Goal: Information Seeking & Learning: Learn about a topic

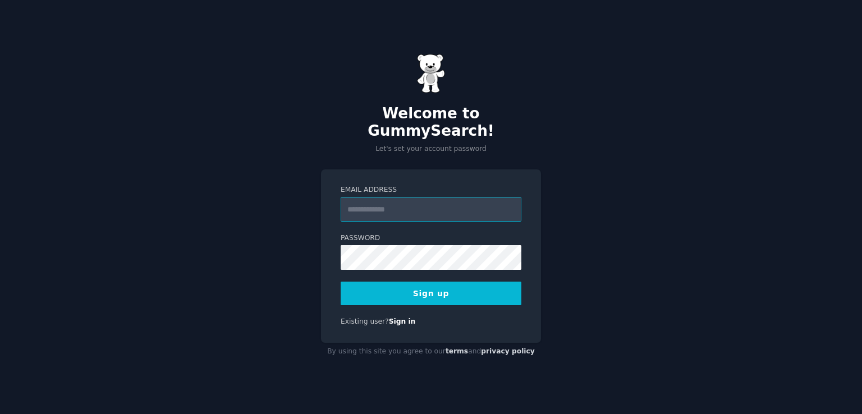
paste input "**********"
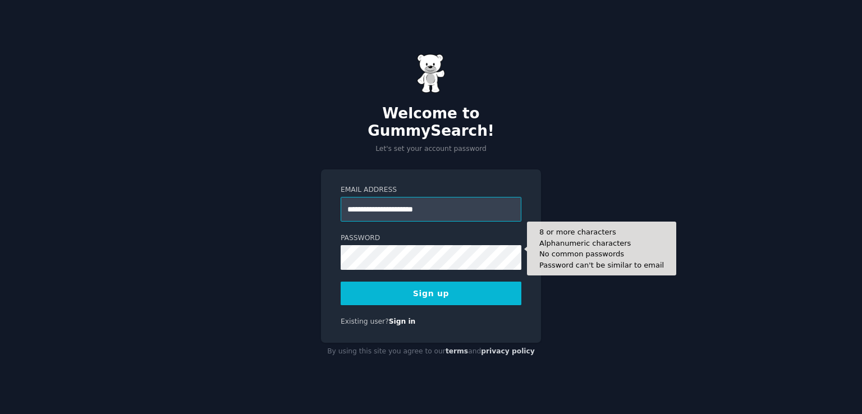
type input "**********"
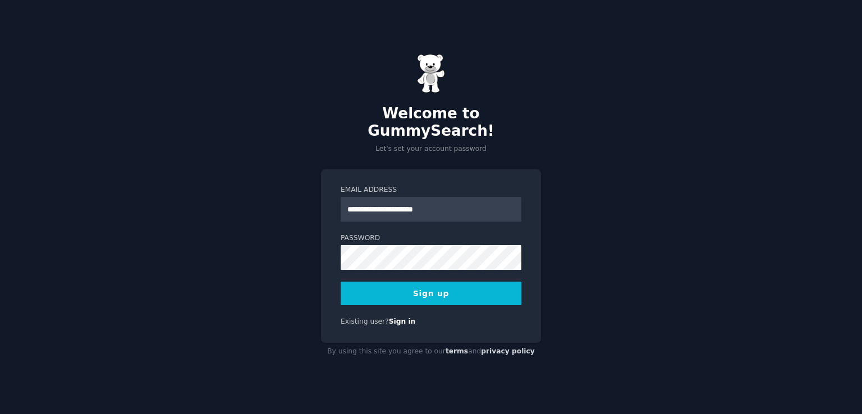
click at [420, 286] on button "Sign up" at bounding box center [431, 294] width 181 height 24
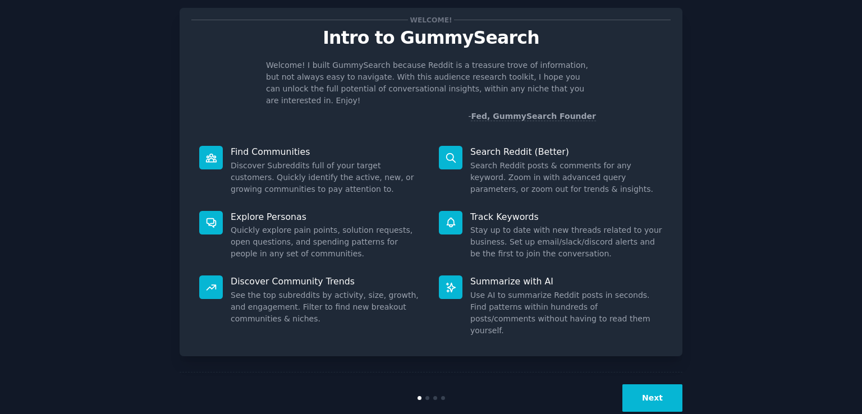
scroll to position [25, 0]
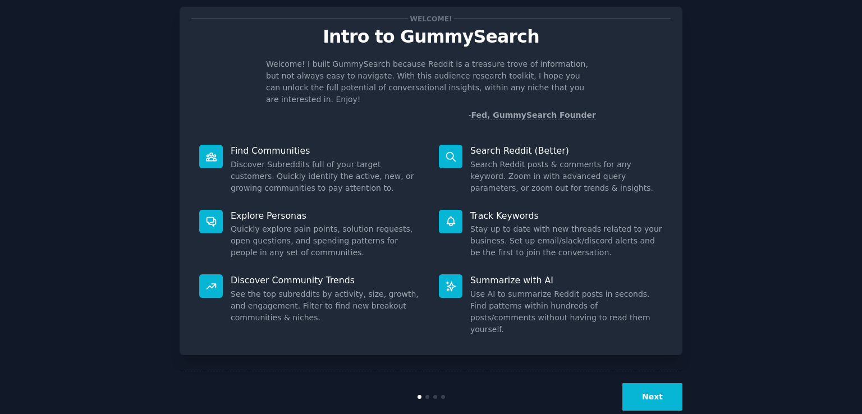
click at [652, 383] on button "Next" at bounding box center [652, 396] width 60 height 27
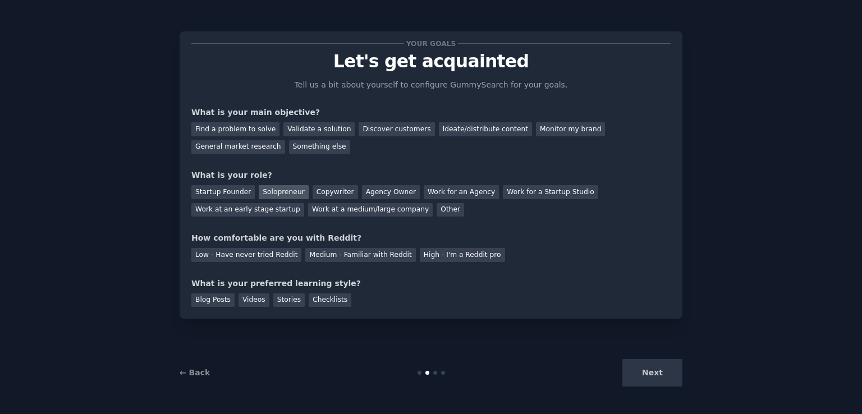
click at [284, 193] on div "Solopreneur" at bounding box center [283, 192] width 49 height 14
click at [364, 140] on div "Find a problem to solve Validate a solution Discover customers Ideate/distribut…" at bounding box center [430, 135] width 479 height 35
click at [550, 128] on div "Monitor my brand" at bounding box center [570, 129] width 69 height 14
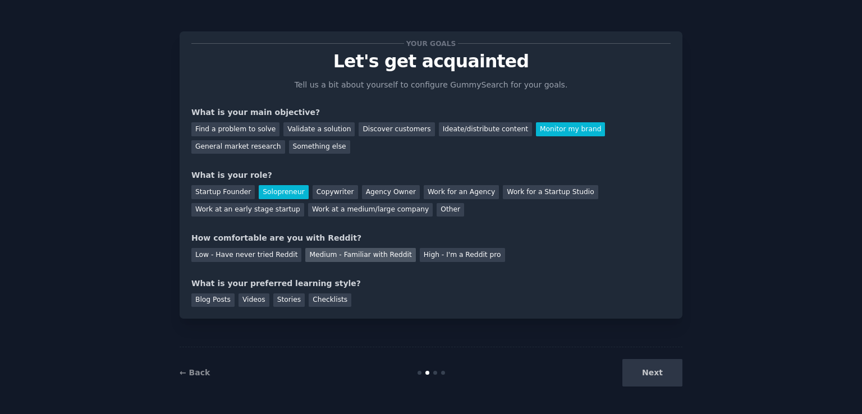
click at [366, 259] on div "Medium - Familiar with Reddit" at bounding box center [360, 255] width 110 height 14
click at [222, 302] on div "Blog Posts" at bounding box center [212, 300] width 43 height 14
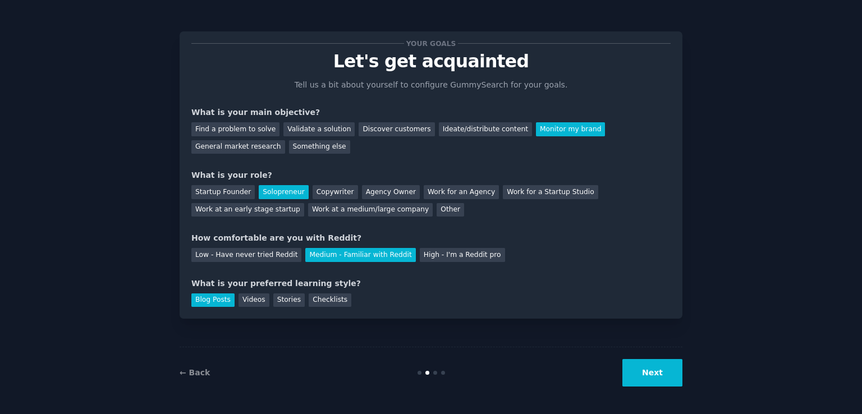
click at [649, 371] on button "Next" at bounding box center [652, 372] width 60 height 27
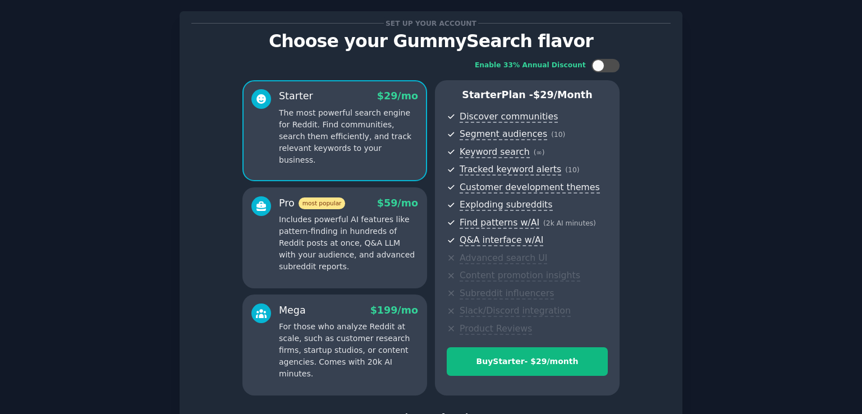
scroll to position [108, 0]
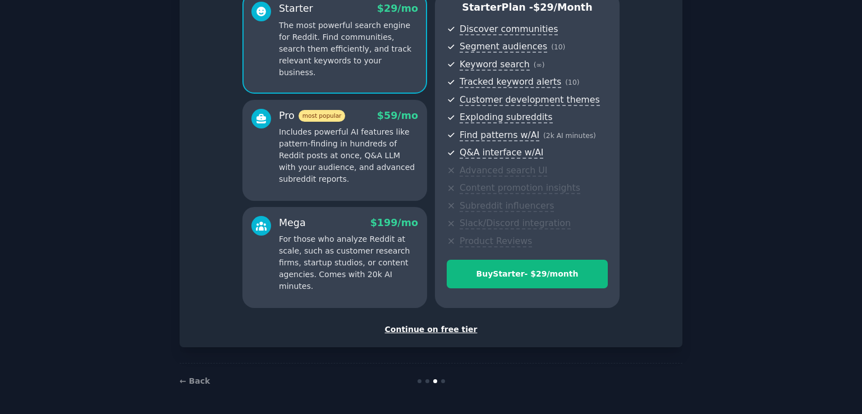
click at [456, 328] on div "Continue on free tier" at bounding box center [430, 330] width 479 height 12
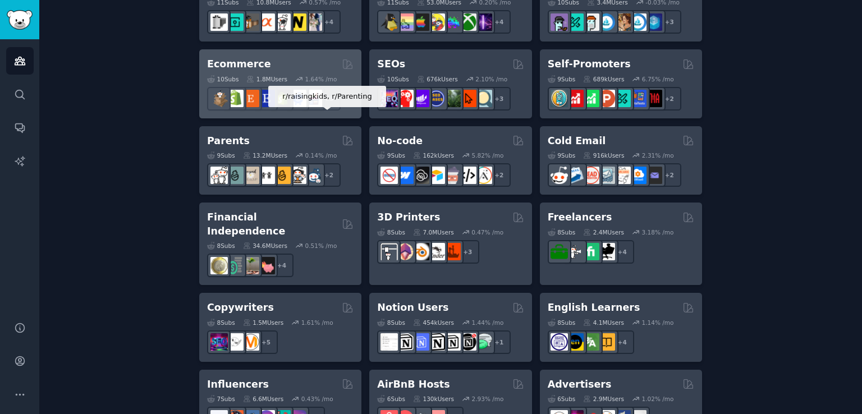
scroll to position [617, 0]
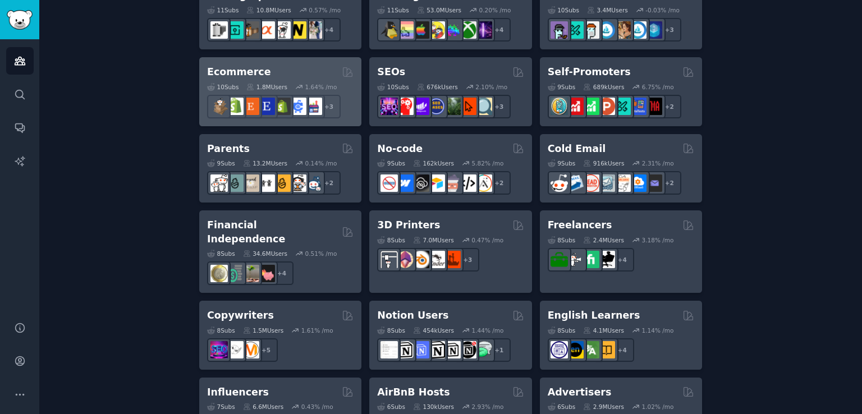
click at [322, 66] on div "Ecommerce" at bounding box center [280, 72] width 146 height 14
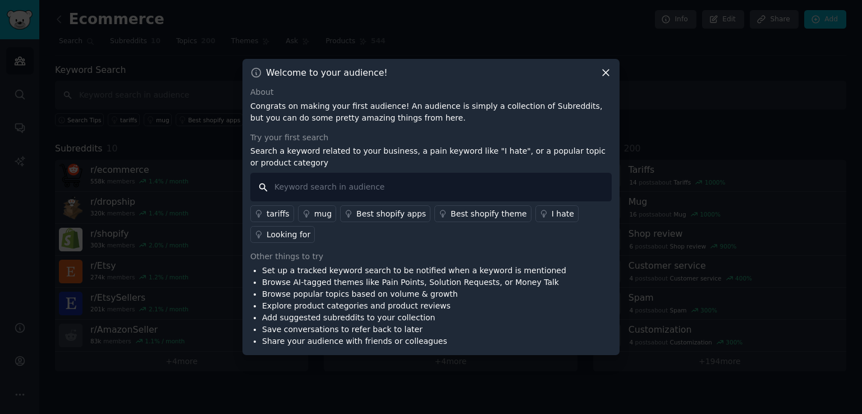
click at [515, 182] on input "text" at bounding box center [430, 187] width 361 height 29
click at [601, 72] on icon at bounding box center [606, 73] width 12 height 12
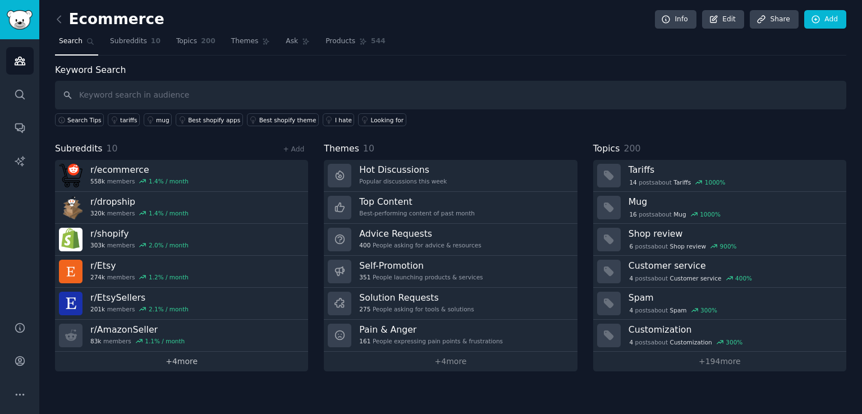
click at [213, 355] on link "+ 4 more" at bounding box center [181, 362] width 253 height 20
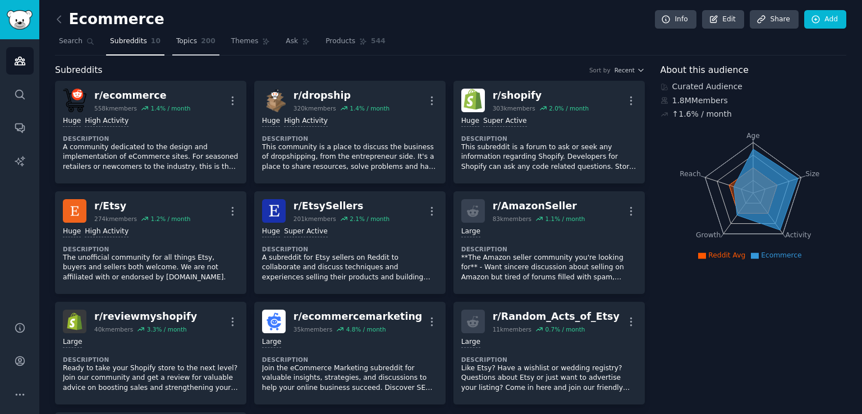
click at [175, 47] on link "Topics 200" at bounding box center [195, 44] width 47 height 23
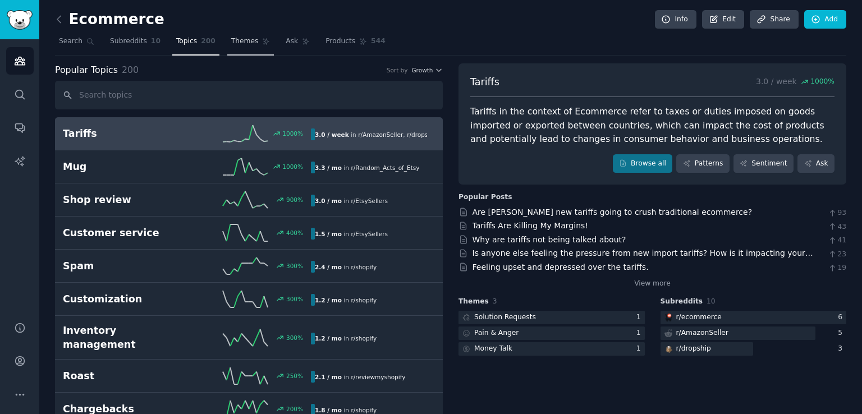
click at [231, 43] on span "Themes" at bounding box center [244, 41] width 27 height 10
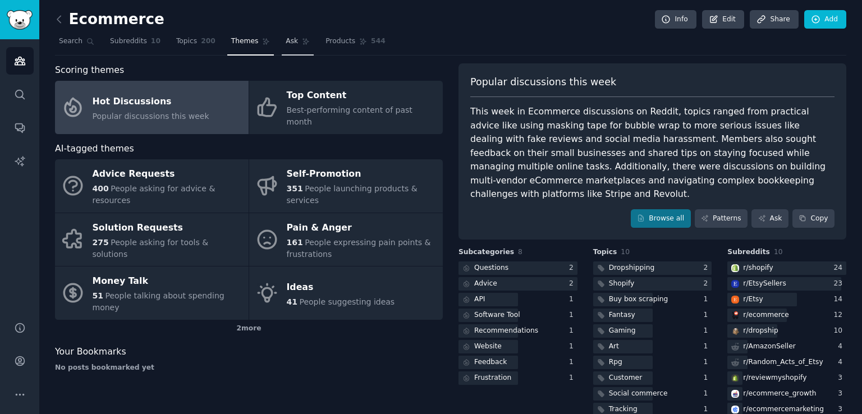
click at [286, 45] on span "Ask" at bounding box center [292, 41] width 12 height 10
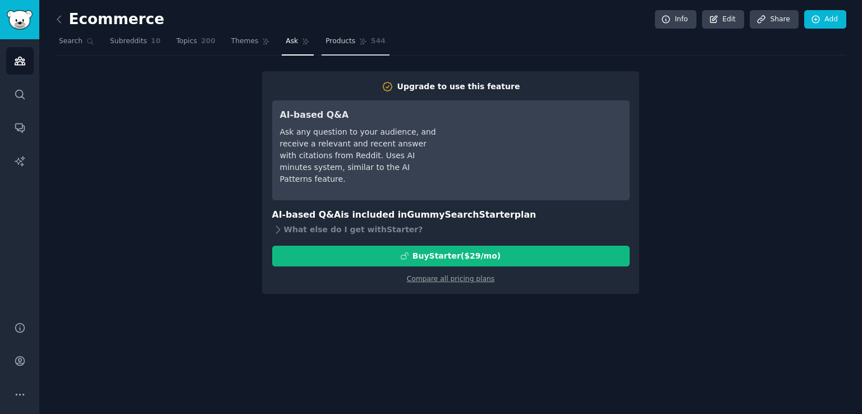
click at [325, 42] on span "Products" at bounding box center [340, 41] width 30 height 10
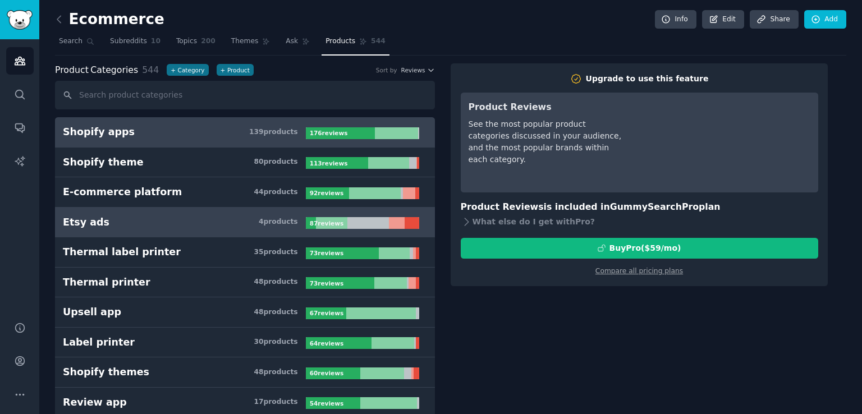
click at [160, 229] on link "Etsy ads 4 product s 87 review s" at bounding box center [245, 223] width 380 height 30
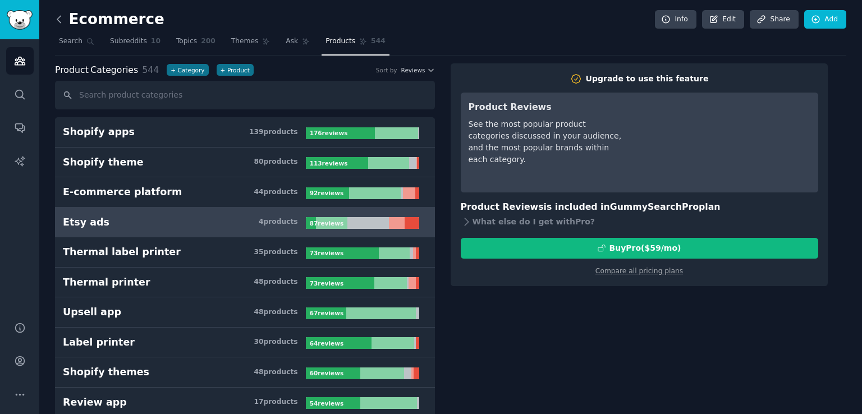
click at [61, 21] on icon at bounding box center [59, 19] width 12 height 12
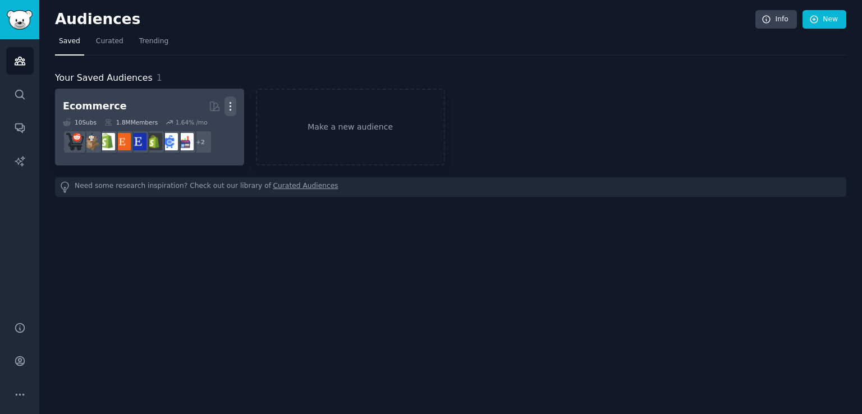
click at [231, 107] on icon "button" at bounding box center [230, 106] width 12 height 12
click at [197, 132] on p "Delete" at bounding box center [200, 130] width 26 height 12
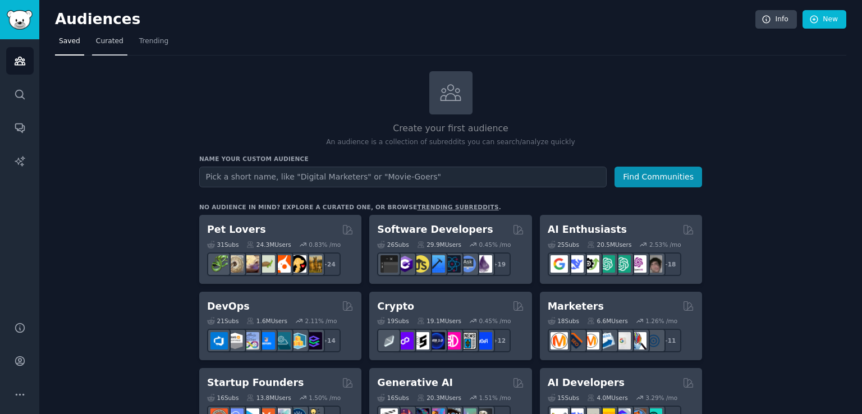
click at [115, 47] on link "Curated" at bounding box center [109, 44] width 35 height 23
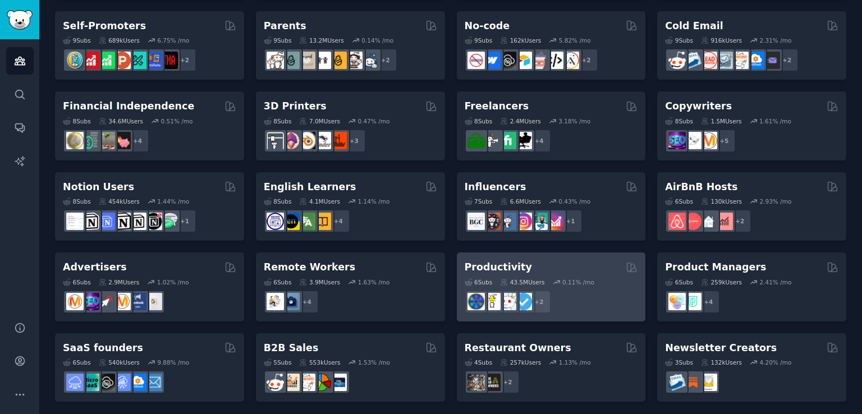
scroll to position [483, 0]
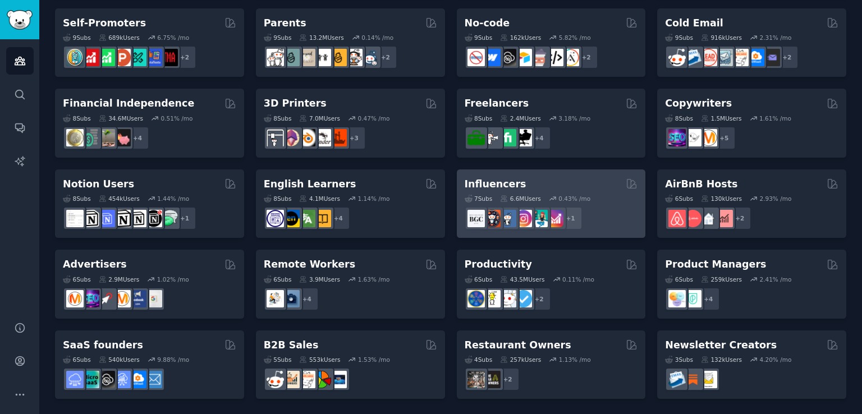
click at [565, 183] on div "Influencers" at bounding box center [551, 184] width 173 height 14
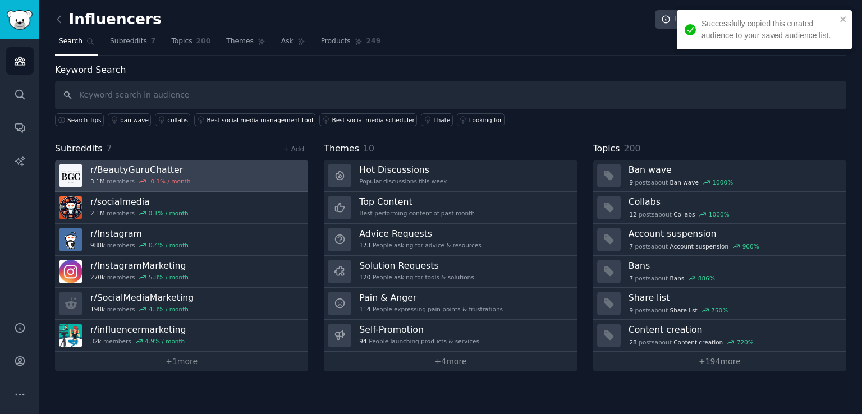
click at [268, 178] on link "r/ BeautyGuruChatter 3.1M members -0.1 % / month" at bounding box center [181, 176] width 253 height 32
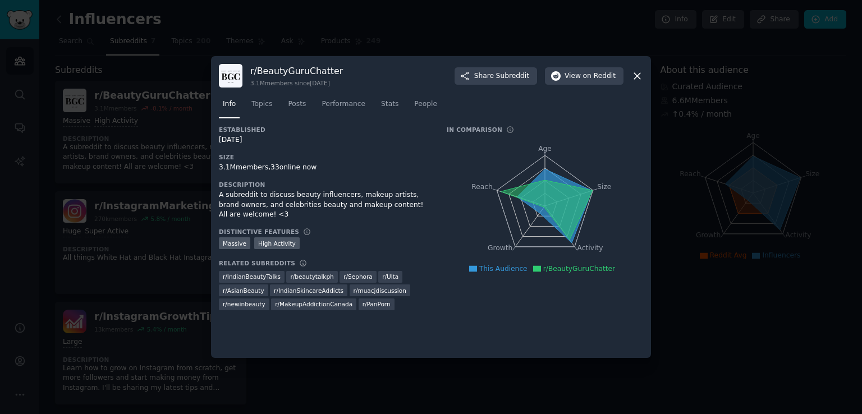
click at [326, 73] on h3 "r/ BeautyGuruChatter" at bounding box center [296, 71] width 93 height 12
click at [635, 73] on icon at bounding box center [637, 76] width 6 height 6
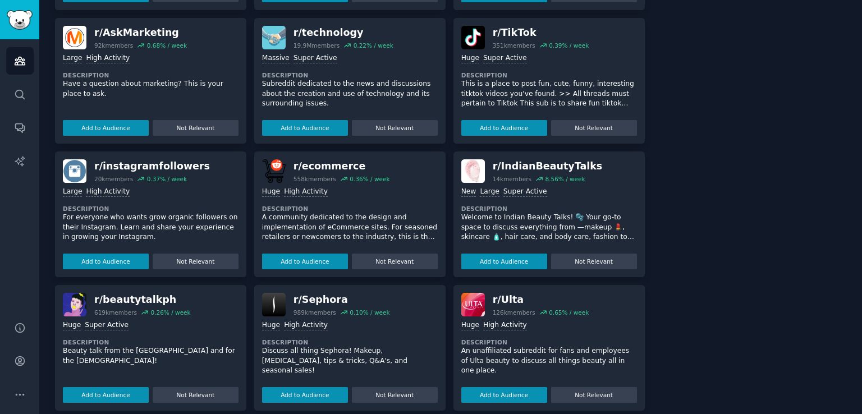
scroll to position [565, 0]
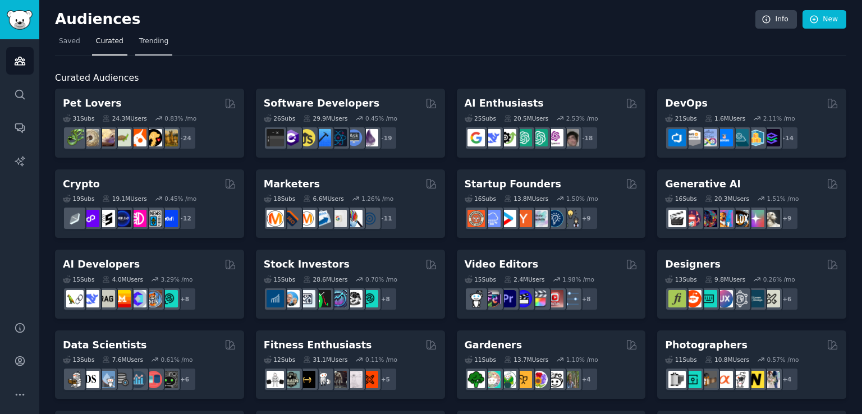
click at [162, 45] on link "Trending" at bounding box center [153, 44] width 37 height 23
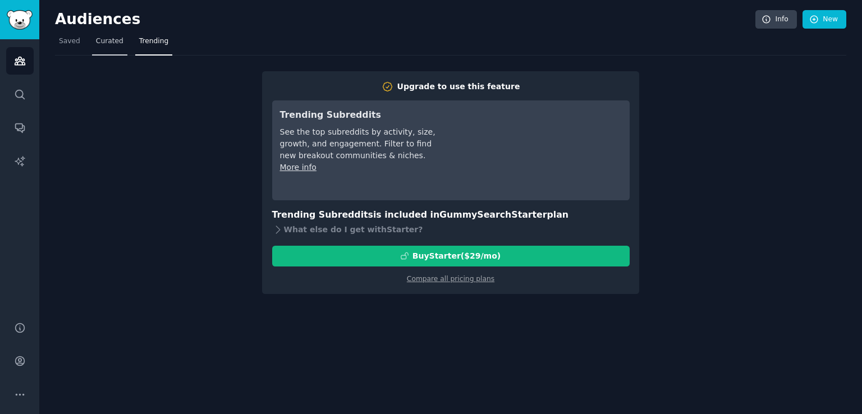
click at [97, 44] on span "Curated" at bounding box center [109, 41] width 27 height 10
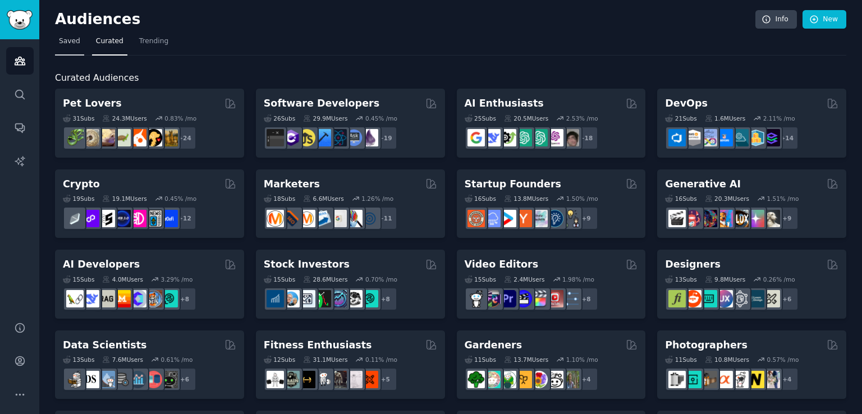
click at [74, 44] on span "Saved" at bounding box center [69, 41] width 21 height 10
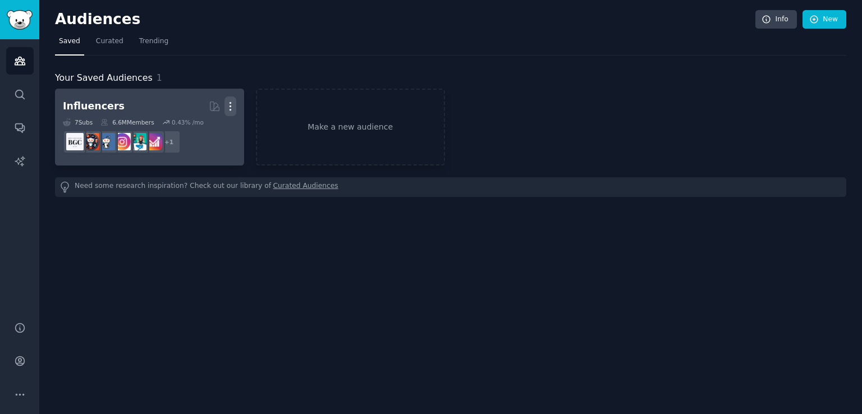
click at [229, 106] on icon "button" at bounding box center [230, 106] width 12 height 12
click at [217, 131] on div "Delete" at bounding box center [191, 130] width 53 height 24
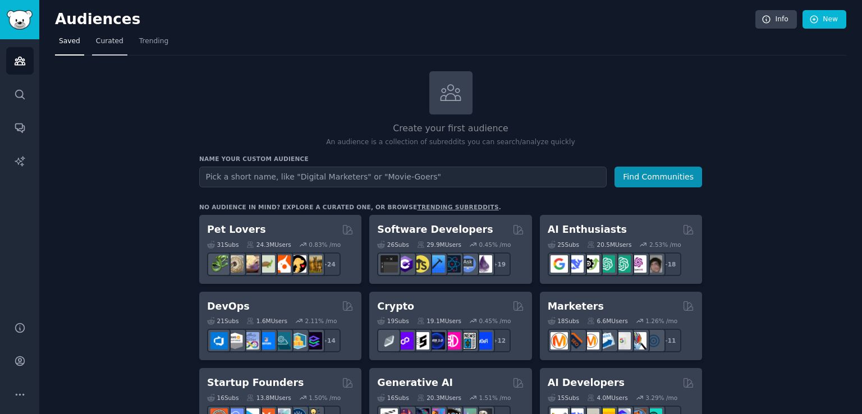
click at [112, 48] on link "Curated" at bounding box center [109, 44] width 35 height 23
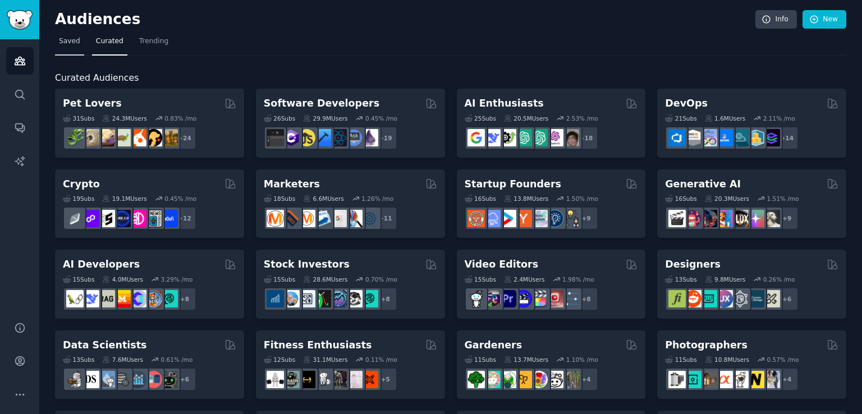
click at [79, 45] on link "Saved" at bounding box center [69, 44] width 29 height 23
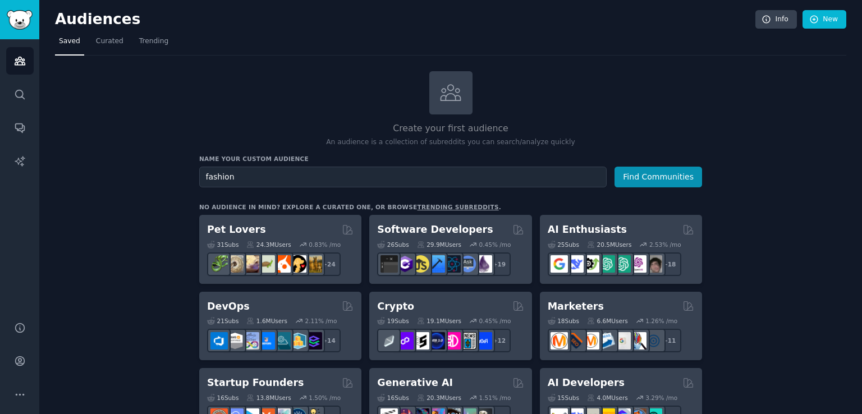
click at [614, 167] on button "Find Communities" at bounding box center [658, 177] width 88 height 21
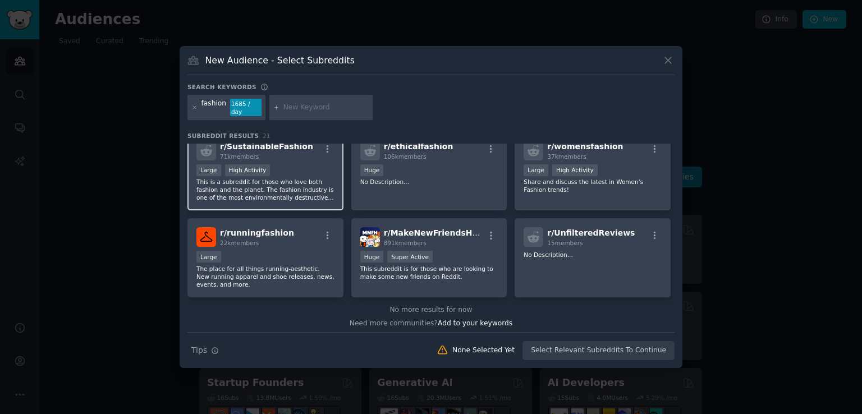
scroll to position [447, 0]
click at [670, 66] on icon at bounding box center [668, 60] width 12 height 12
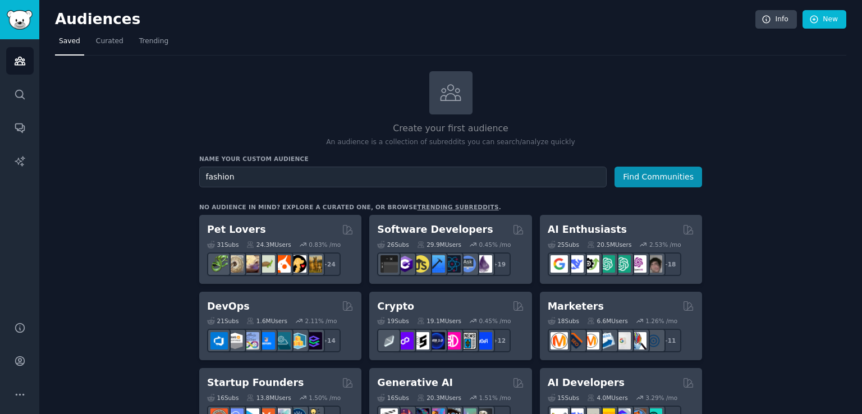
click at [374, 164] on div "Name your custom audience Audience Name fashion Find Communities" at bounding box center [450, 171] width 503 height 33
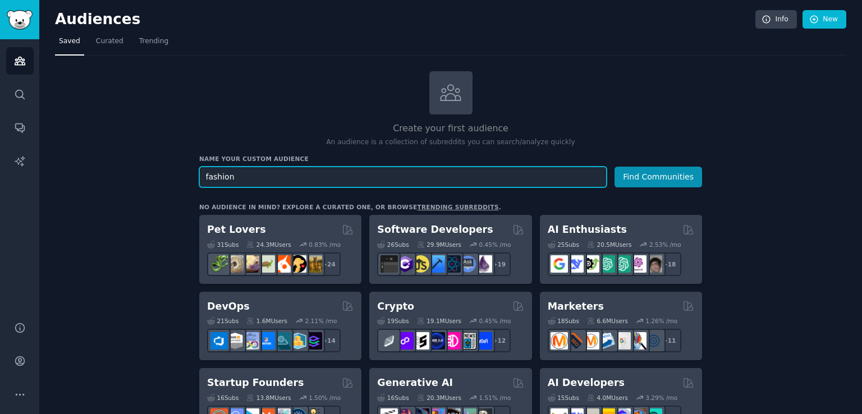
click at [374, 171] on input "fashion" at bounding box center [402, 177] width 407 height 21
click at [614, 167] on button "Find Communities" at bounding box center [658, 177] width 88 height 21
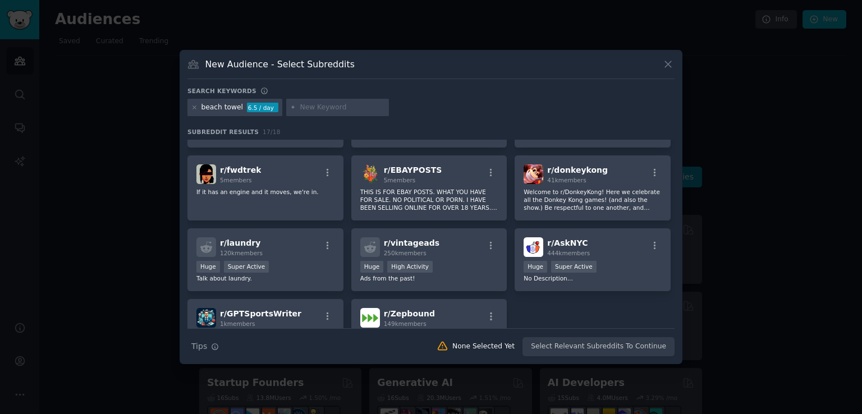
scroll to position [280, 0]
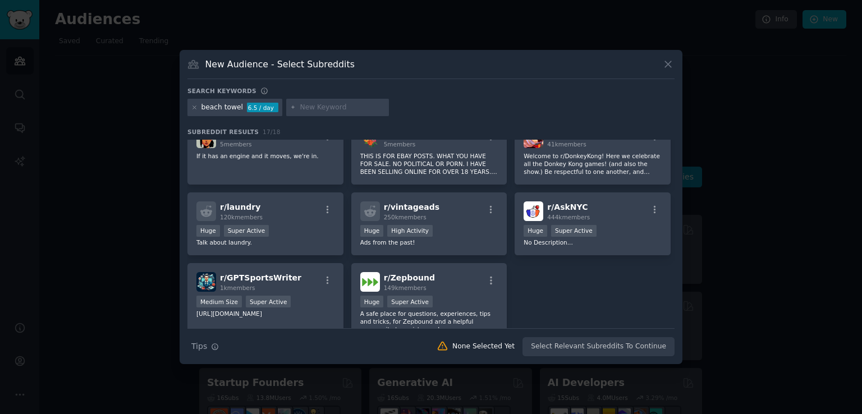
click at [662, 66] on icon at bounding box center [668, 64] width 12 height 12
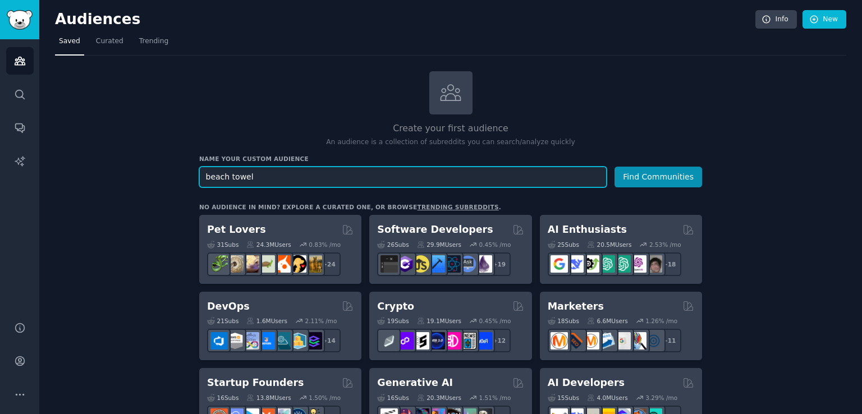
click at [325, 181] on input "beach towel" at bounding box center [402, 177] width 407 height 21
type input "travel fashion"
click at [614, 167] on button "Find Communities" at bounding box center [658, 177] width 88 height 21
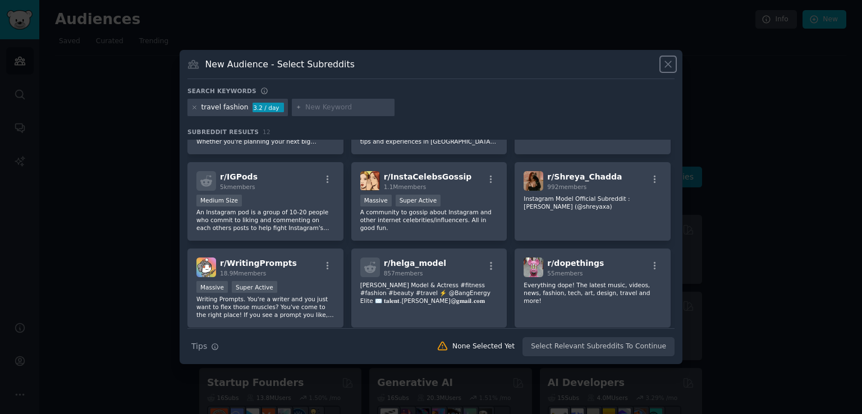
scroll to position [180, 0]
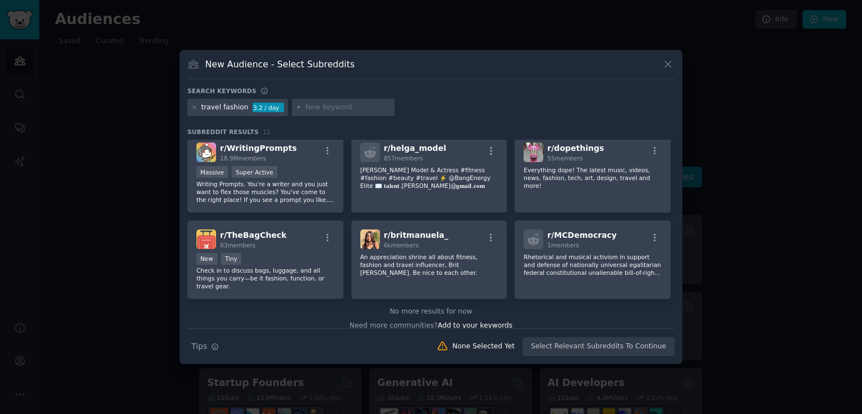
click at [660, 65] on div "New Audience - Select Subreddits" at bounding box center [430, 68] width 487 height 21
click at [667, 65] on icon at bounding box center [668, 64] width 6 height 6
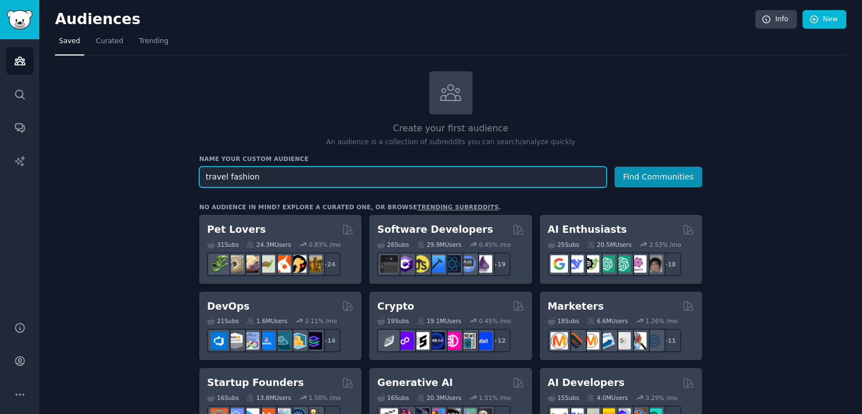
click at [218, 176] on input "travel fashion" at bounding box center [402, 177] width 407 height 21
type input "fashion"
click at [614, 167] on button "Find Communities" at bounding box center [658, 177] width 88 height 21
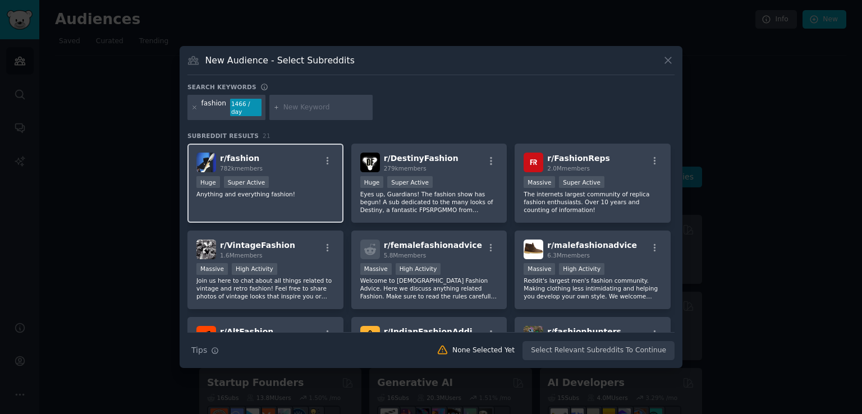
click at [319, 162] on div "r/ fashion 782k members" at bounding box center [265, 163] width 138 height 20
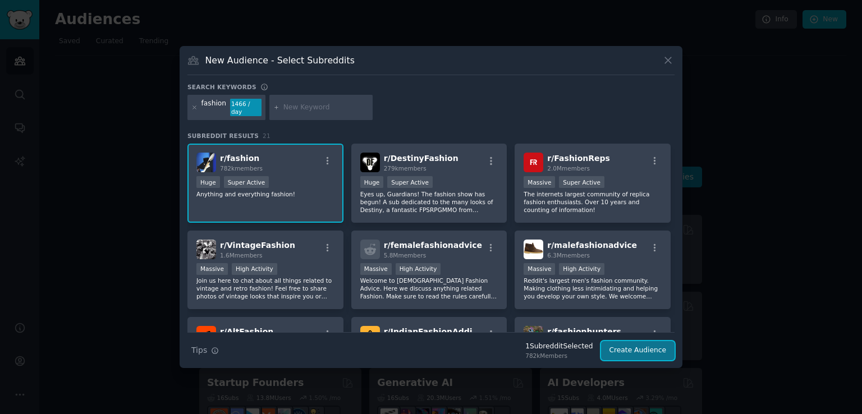
click at [647, 349] on button "Create Audience" at bounding box center [638, 350] width 74 height 19
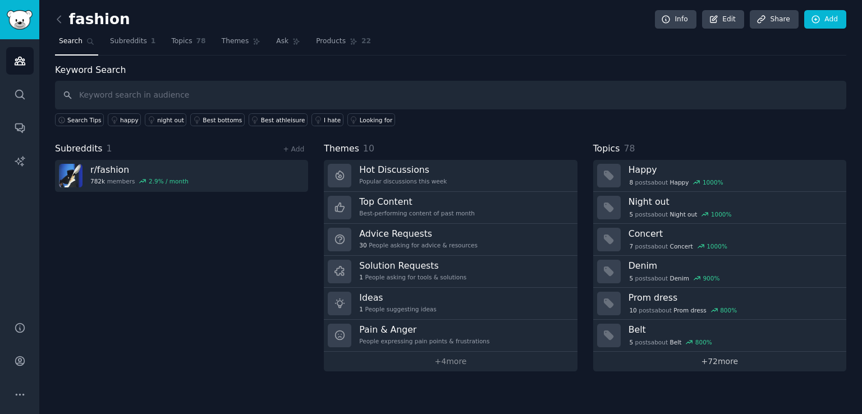
click at [657, 364] on link "+ 72 more" at bounding box center [719, 362] width 253 height 20
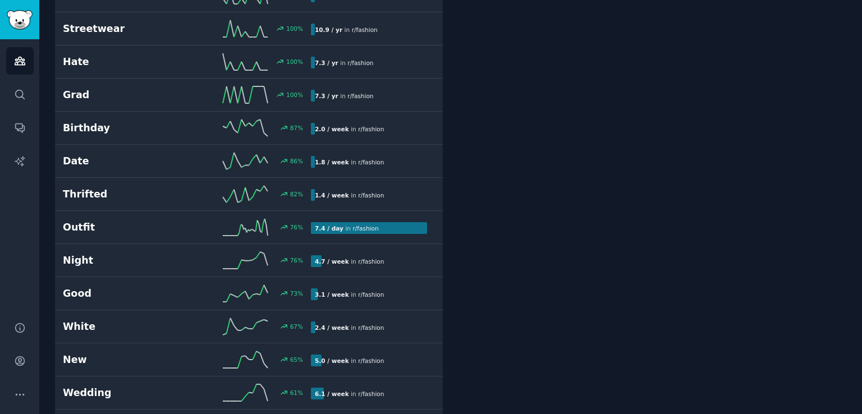
scroll to position [729, 0]
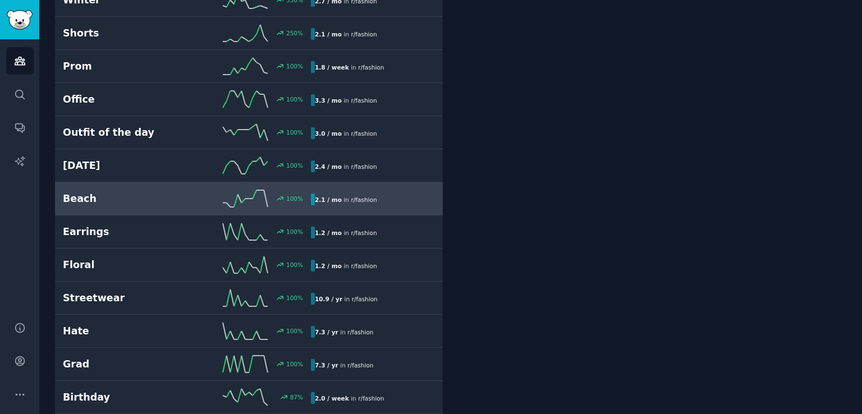
click at [188, 204] on link "Beach 100 % 2.1 / mo in r/ fashion" at bounding box center [249, 198] width 388 height 33
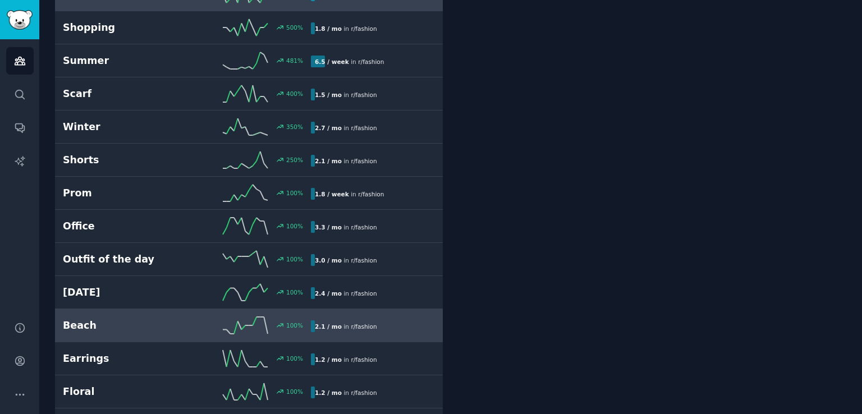
scroll to position [617, 0]
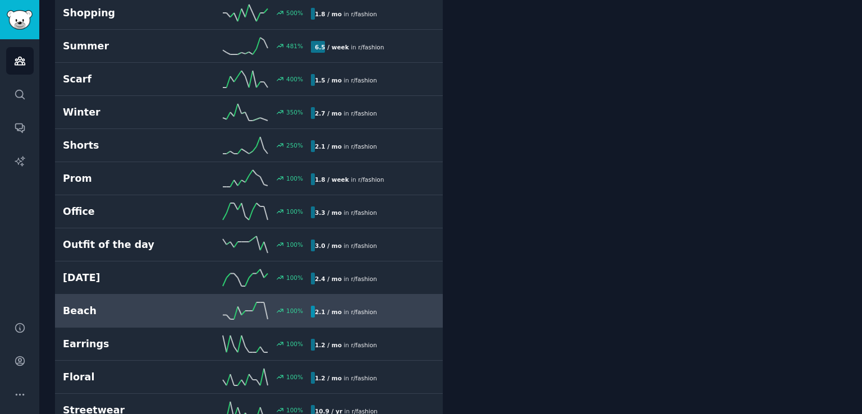
click at [315, 310] on b "2.1 / mo" at bounding box center [328, 312] width 27 height 7
click at [249, 306] on icon at bounding box center [245, 310] width 45 height 17
click at [280, 307] on icon at bounding box center [280, 311] width 8 height 8
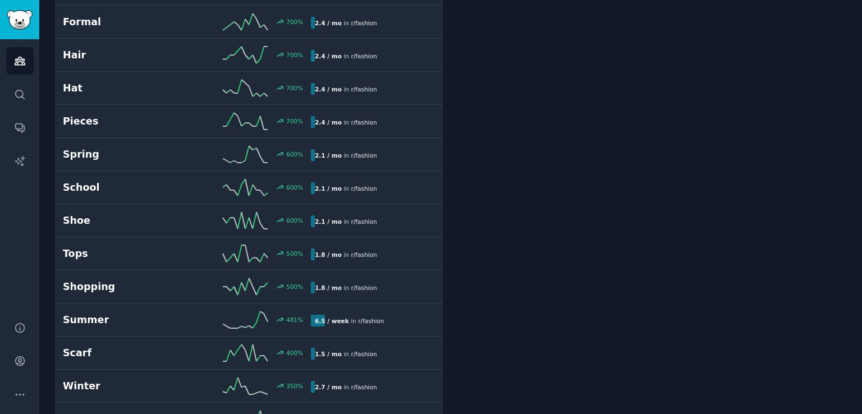
scroll to position [0, 0]
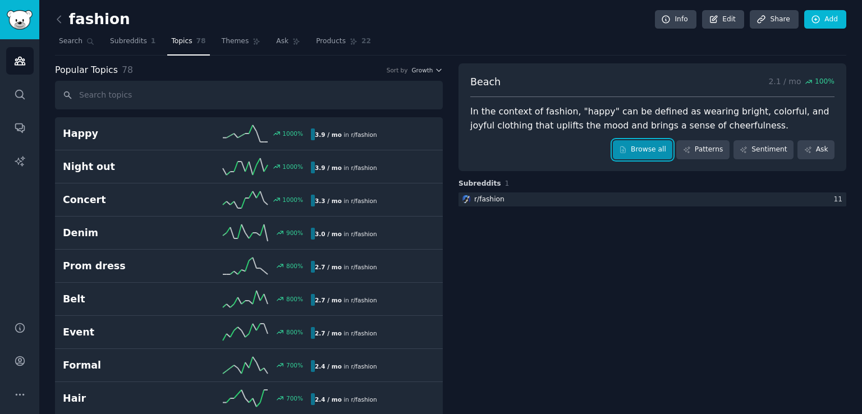
click at [660, 153] on link "Browse all" at bounding box center [643, 149] width 60 height 19
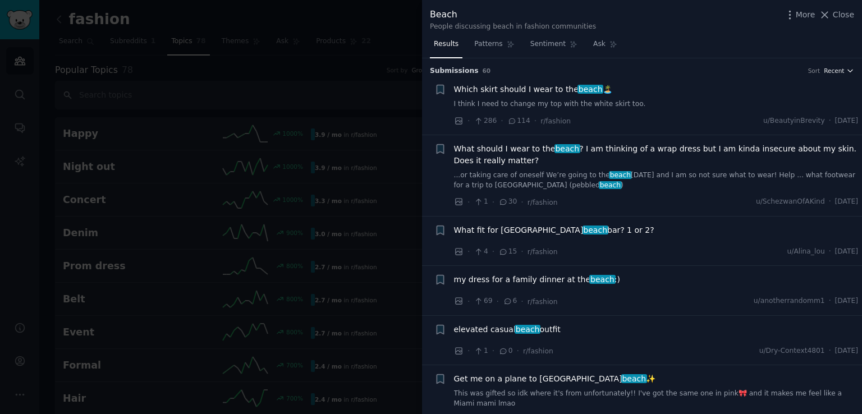
click at [846, 71] on icon "button" at bounding box center [850, 71] width 8 height 8
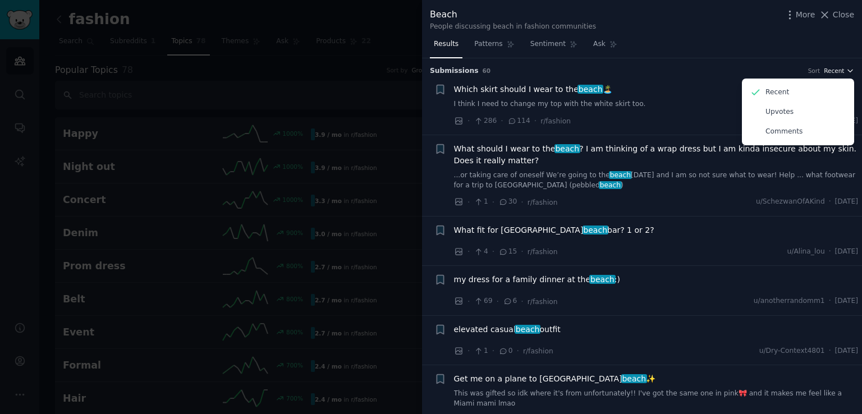
click at [846, 71] on icon "button" at bounding box center [850, 71] width 8 height 8
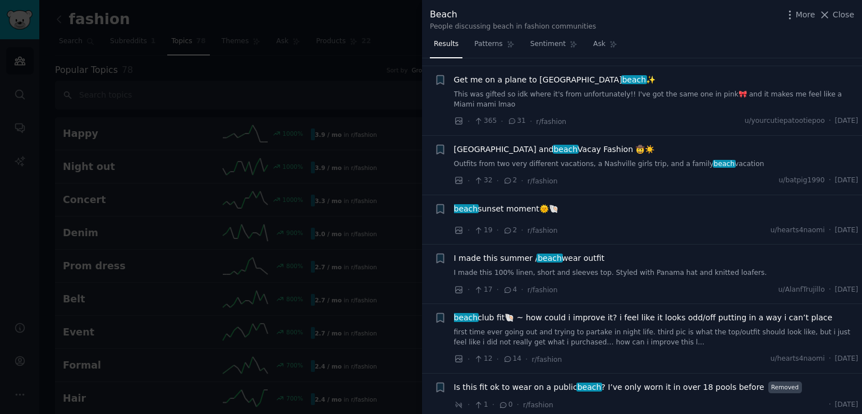
scroll to position [337, 0]
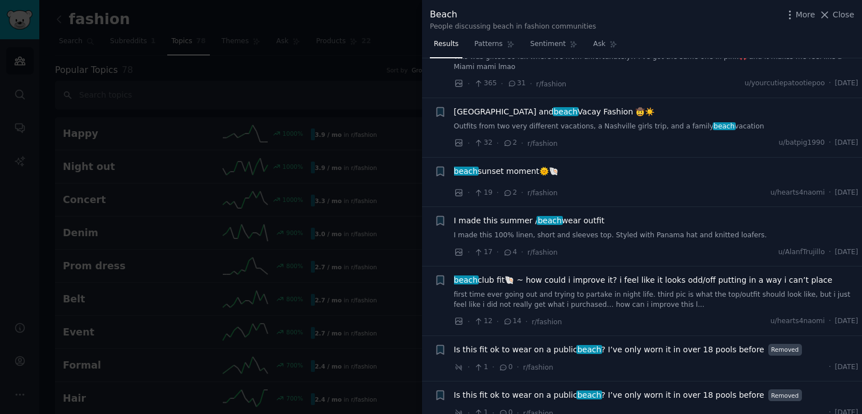
click at [557, 231] on link "I made this 100% linen, short and sleeves top. Styled with Panama hat and knitt…" at bounding box center [656, 236] width 404 height 10
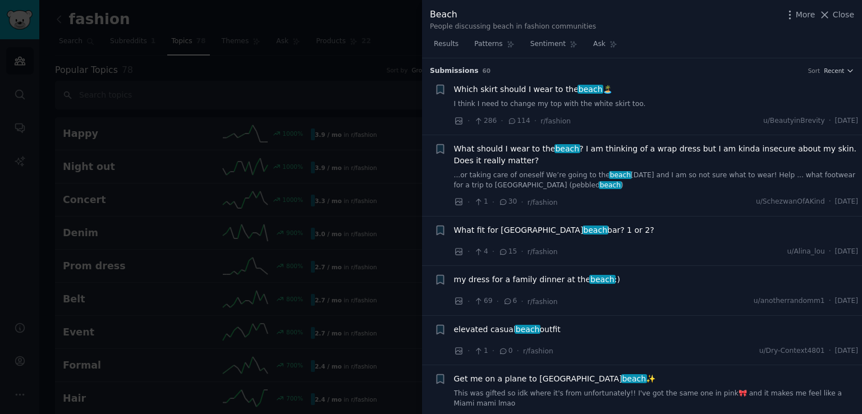
click at [552, 94] on span "Which skirt should I wear to the beach 🏝️" at bounding box center [533, 90] width 158 height 12
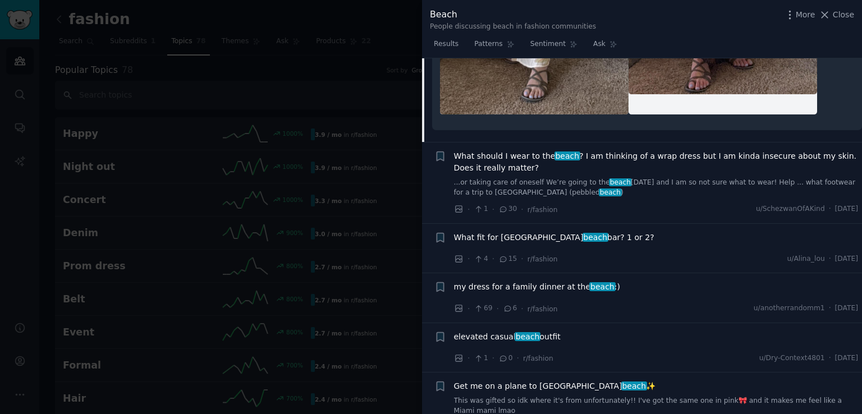
scroll to position [522, 0]
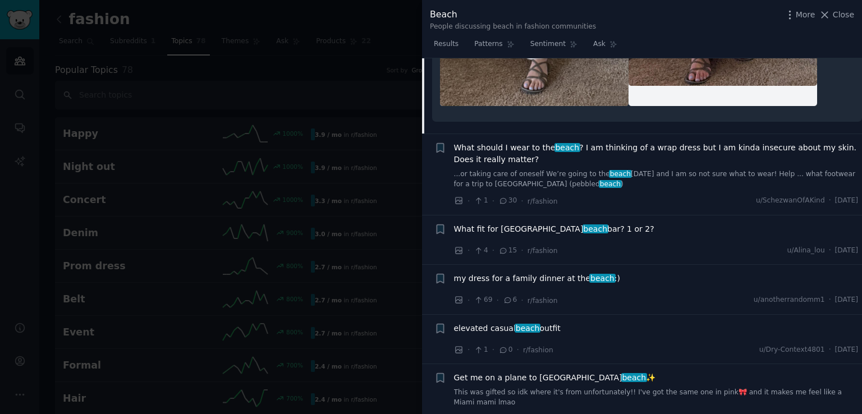
click at [571, 153] on span "What should I wear to the beach ? I am thinking of a wrap dress but I am kinda …" at bounding box center [656, 154] width 404 height 24
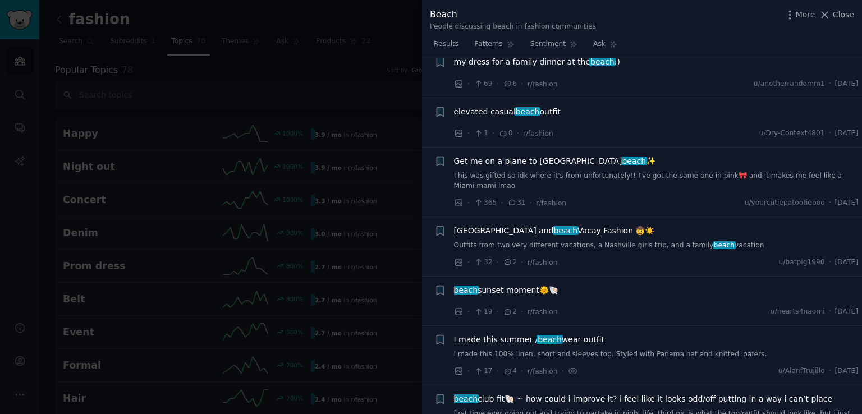
scroll to position [1367, 0]
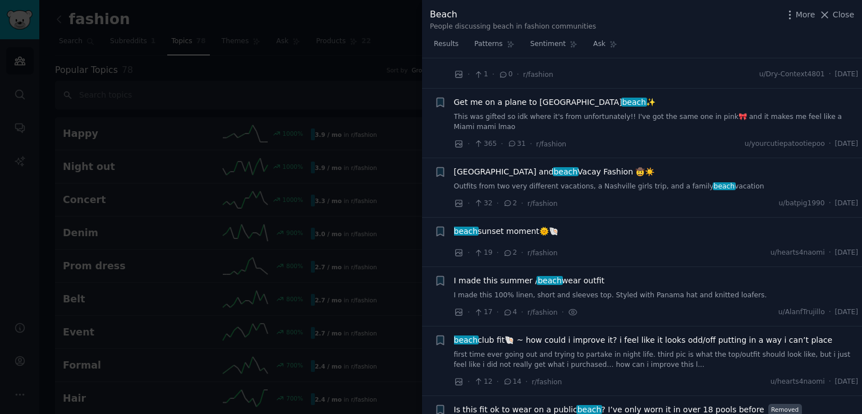
click at [516, 96] on span "Get me on a plane to South beach ✨️" at bounding box center [555, 102] width 202 height 12
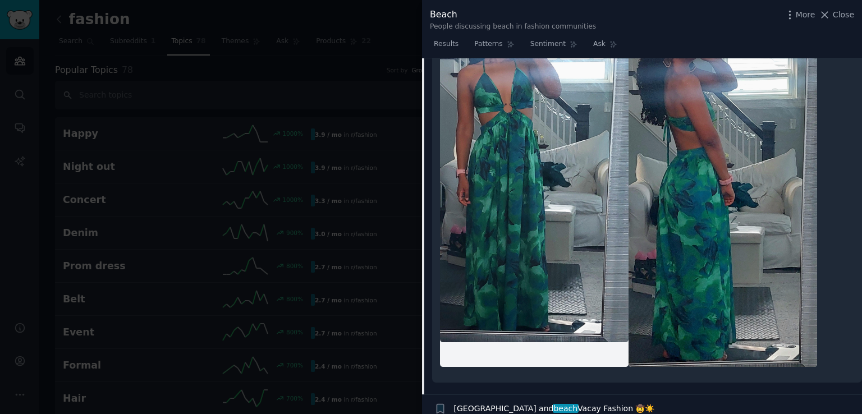
scroll to position [531, 0]
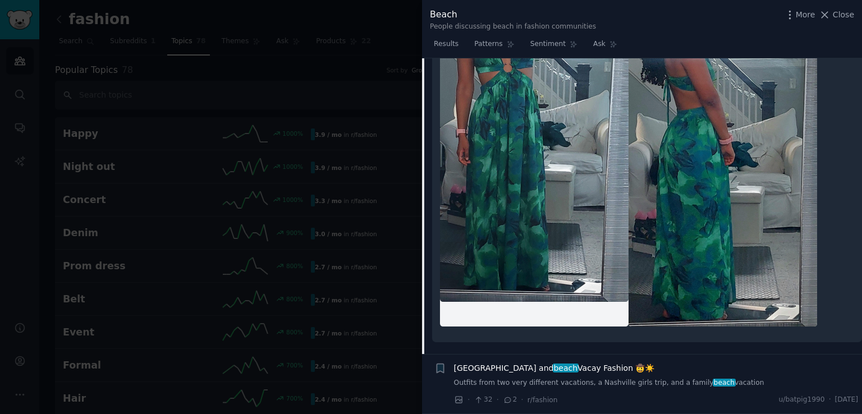
click at [542, 362] on span "Nashville and beach Vacay Fashion 🤠☀️" at bounding box center [554, 368] width 201 height 12
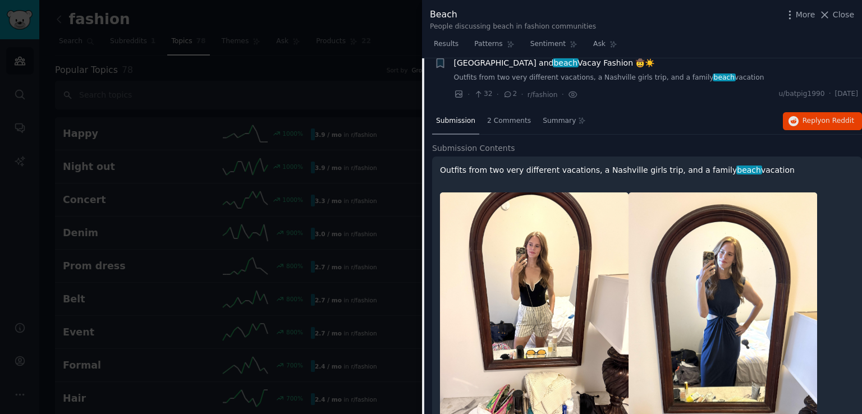
scroll to position [366, 0]
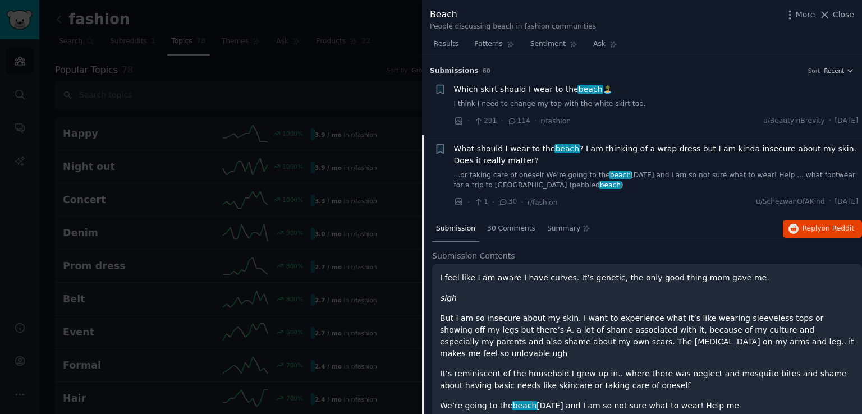
click at [537, 88] on span "Which skirt should I wear to the beach 🏝️" at bounding box center [533, 90] width 158 height 12
